Goal: Transaction & Acquisition: Obtain resource

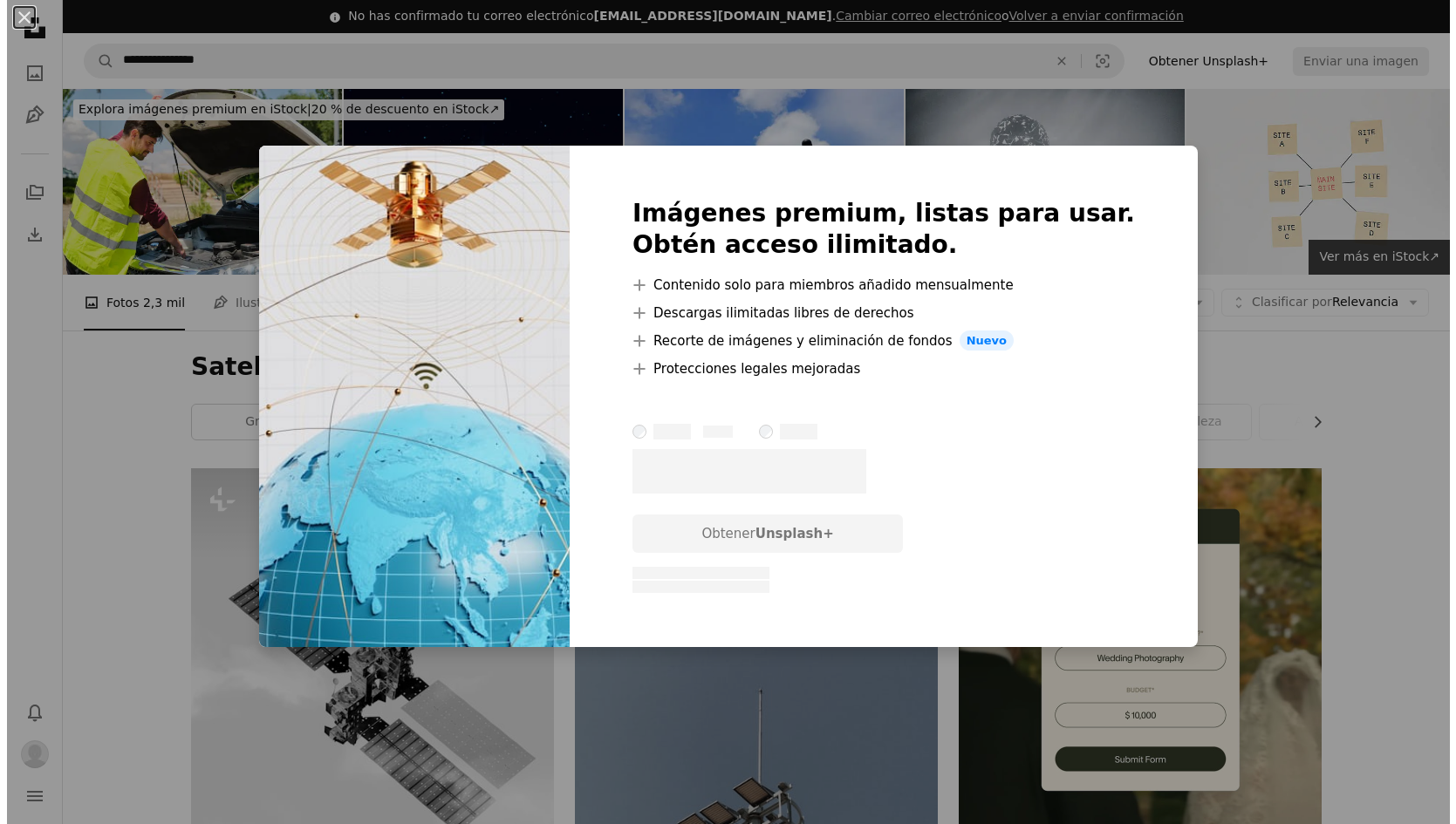
scroll to position [872, 0]
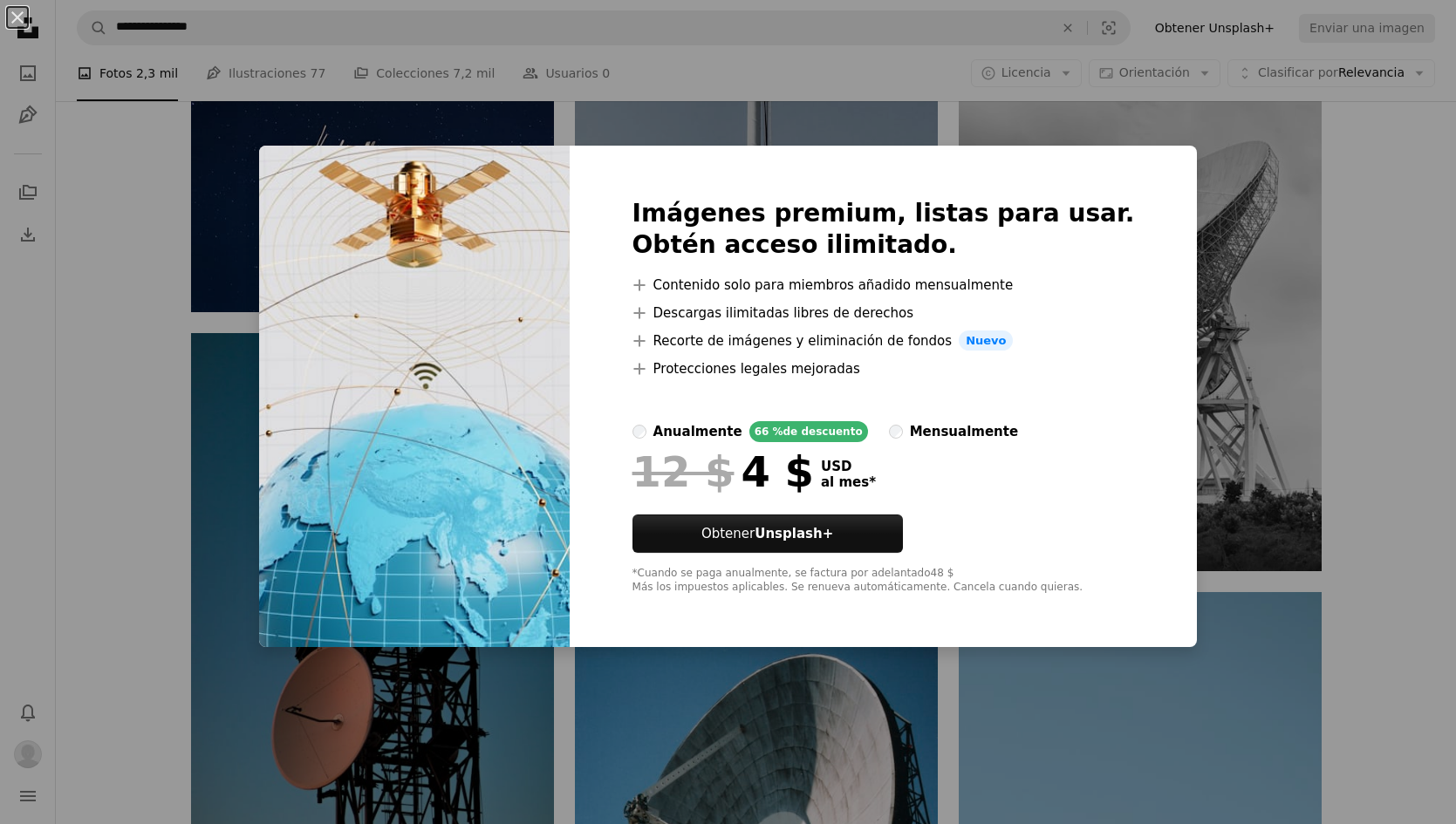
click at [55, 348] on div "An X shape Imágenes premium, listas para usar. Obtén acceso ilimitado. A plus s…" at bounding box center [728, 412] width 1456 height 824
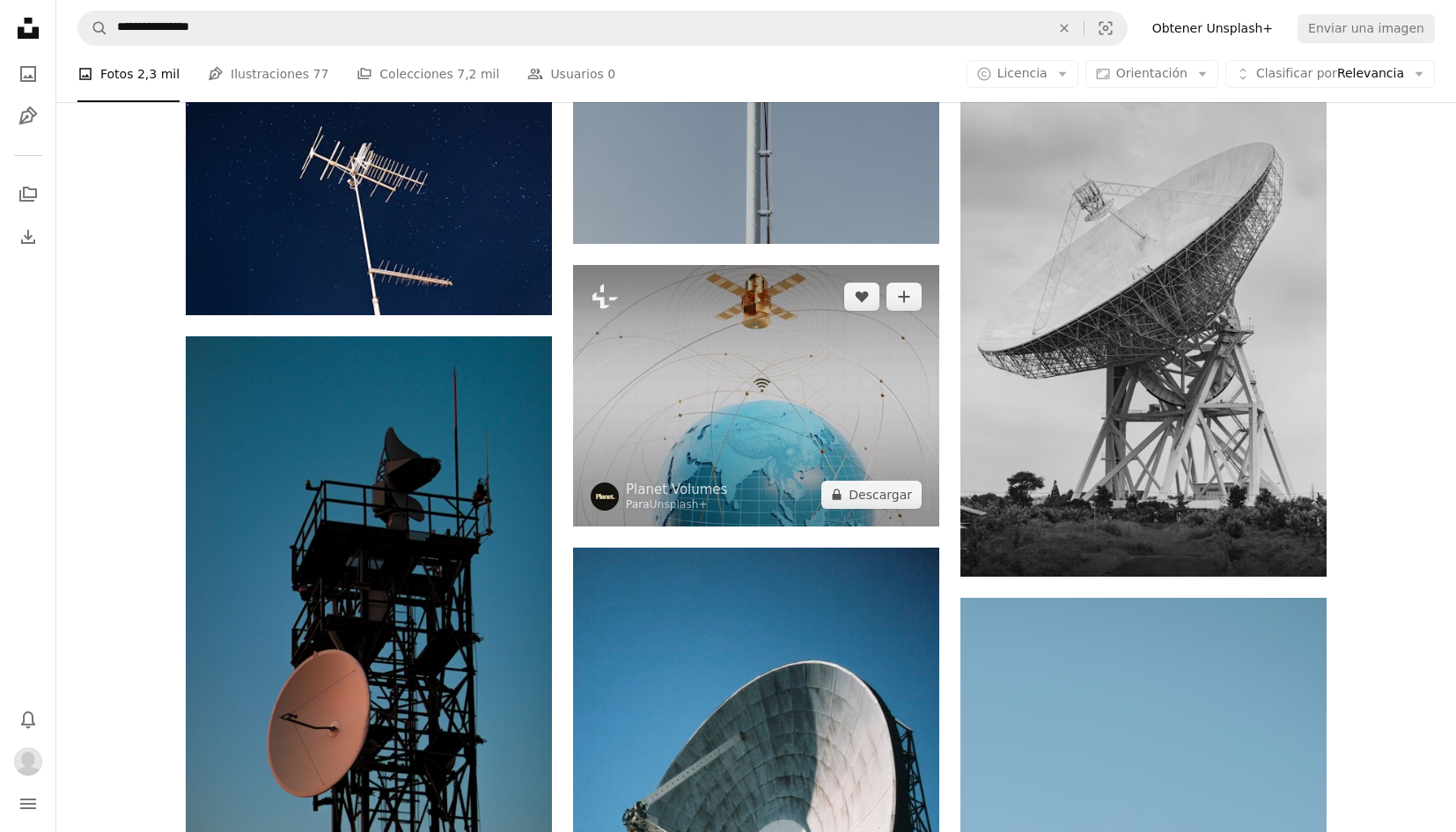
click at [642, 375] on img at bounding box center [756, 396] width 366 height 261
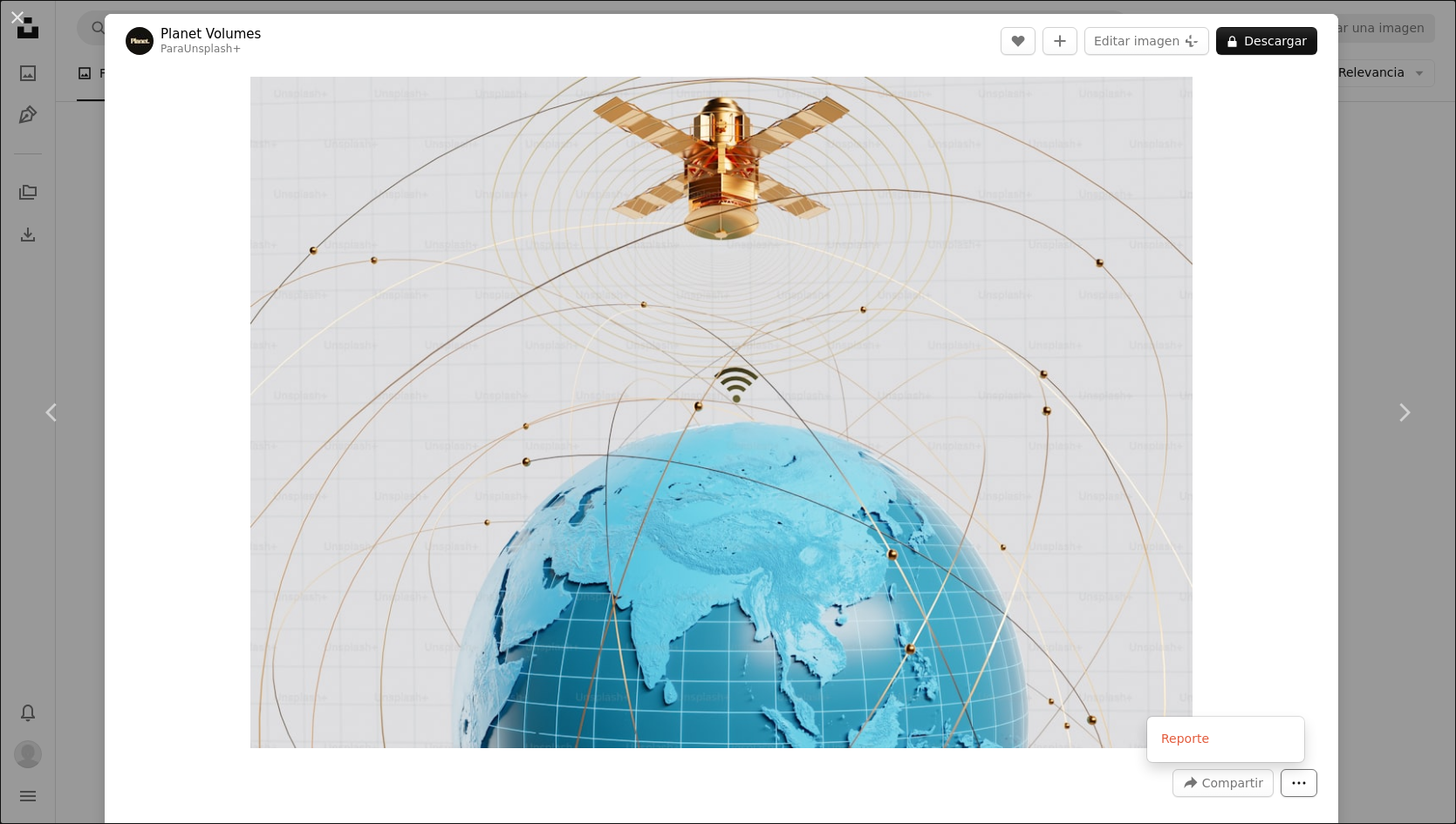
click at [1291, 786] on icon "More Actions" at bounding box center [1299, 783] width 16 height 16
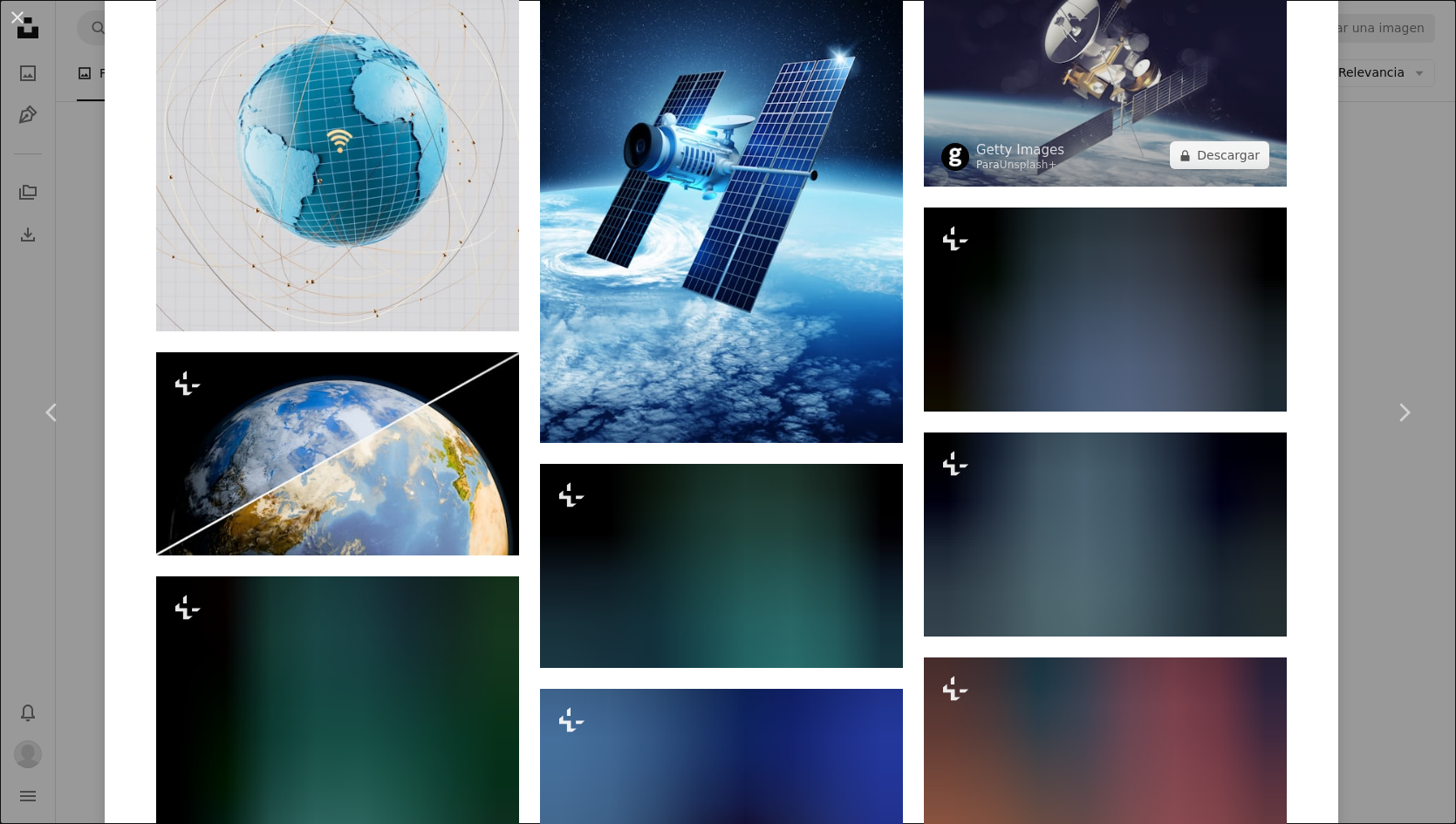
scroll to position [1482, 0]
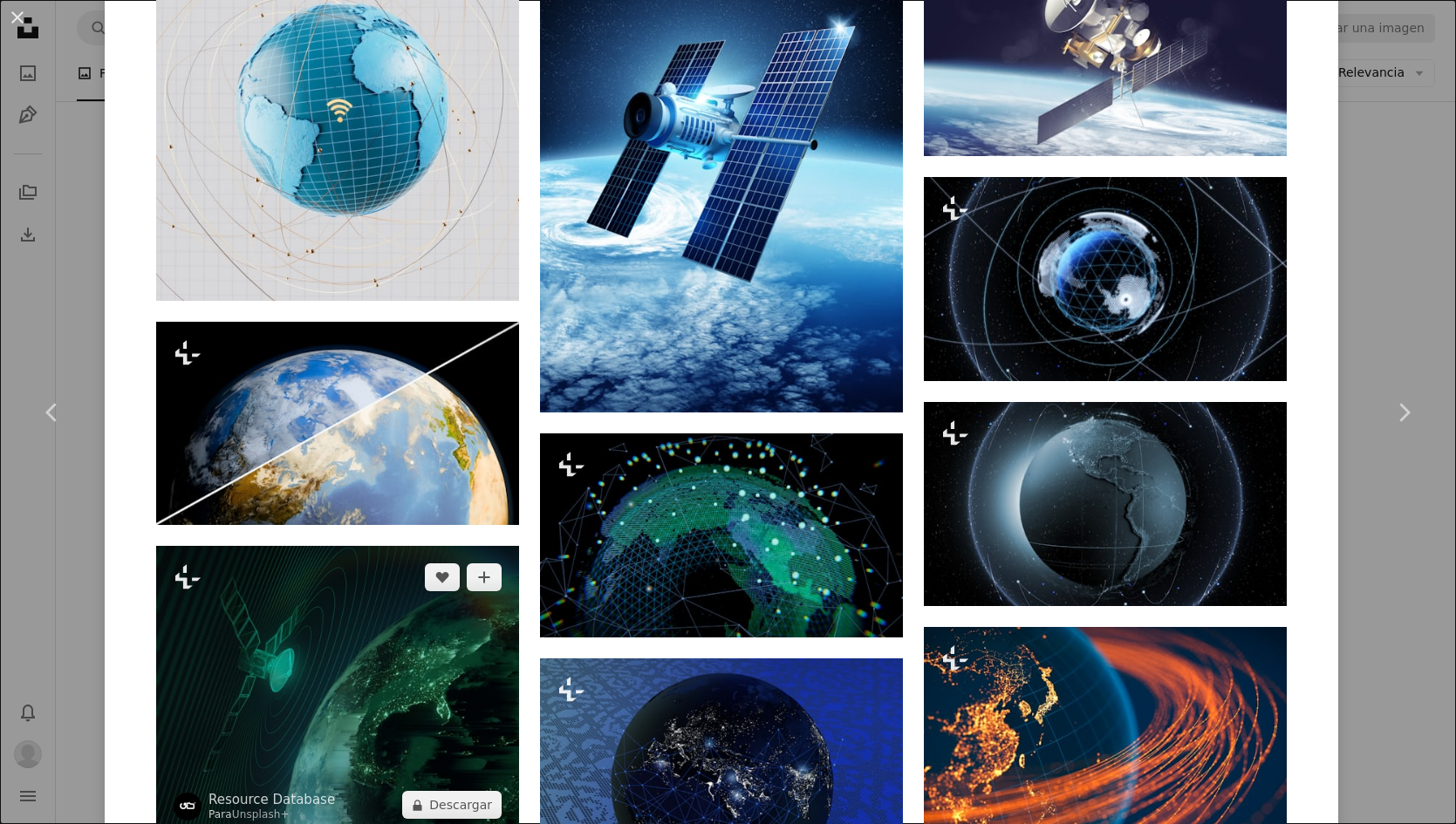
click at [462, 636] on img at bounding box center [337, 691] width 363 height 291
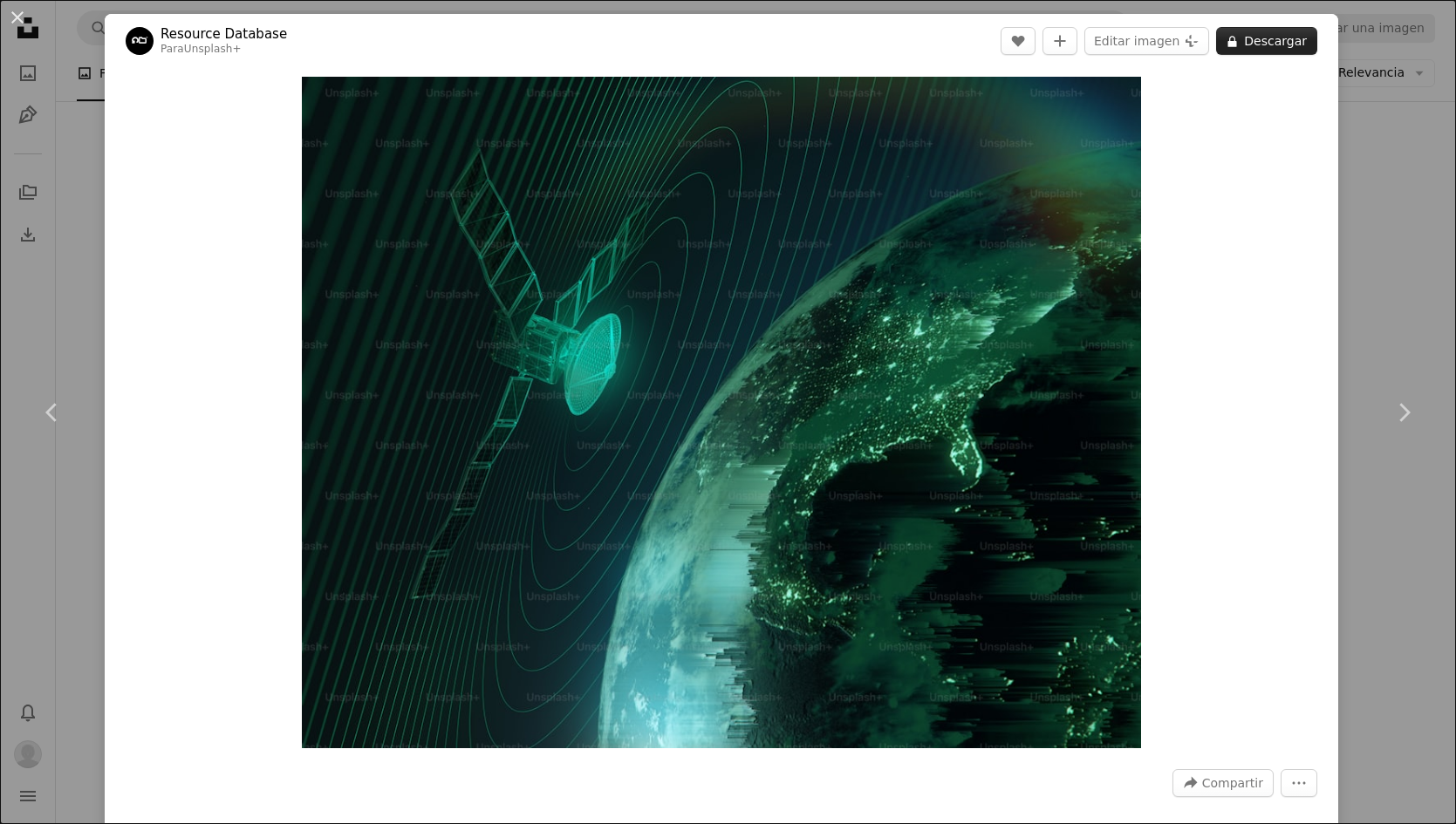
click at [1255, 46] on button "A lock Descargar" at bounding box center [1267, 41] width 101 height 28
